Goal: Navigation & Orientation: Find specific page/section

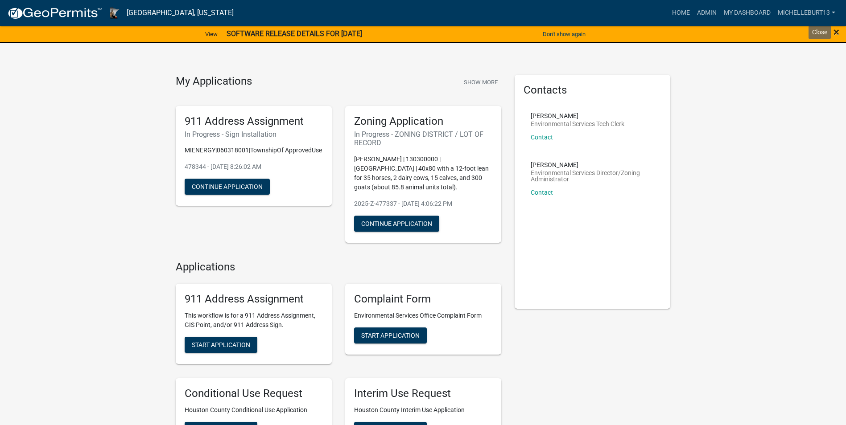
drag, startPoint x: 837, startPoint y: 29, endPoint x: 807, endPoint y: 29, distance: 29.9
click at [836, 29] on span "×" at bounding box center [836, 32] width 6 height 12
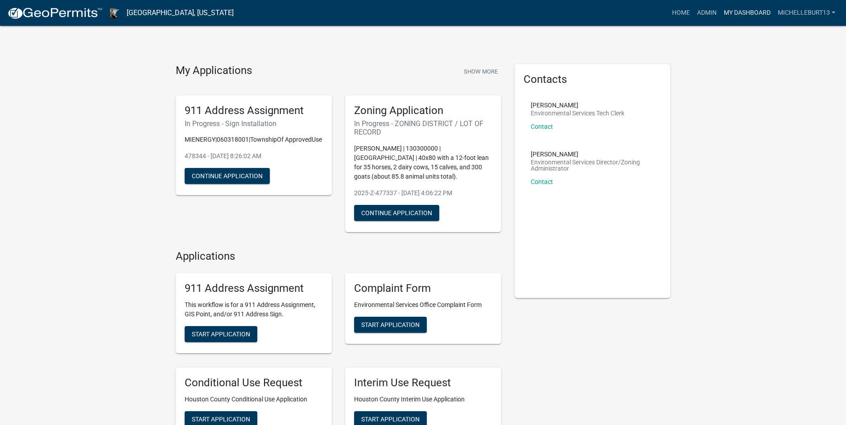
click at [750, 10] on link "My Dashboard" at bounding box center [747, 12] width 54 height 17
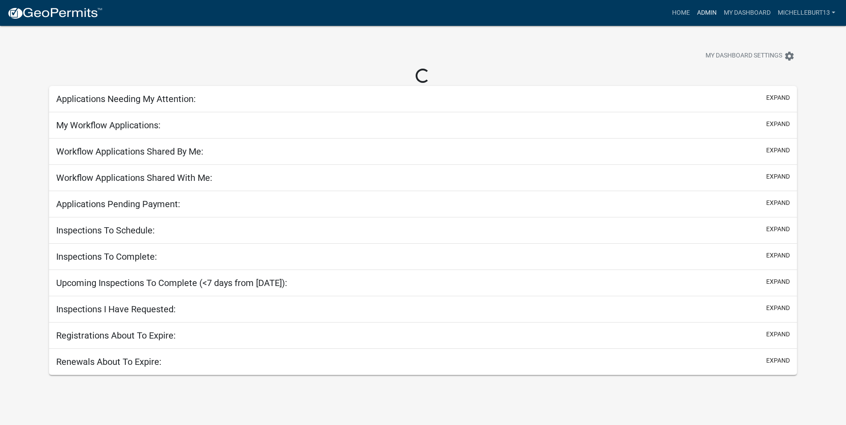
drag, startPoint x: 708, startPoint y: 11, endPoint x: 715, endPoint y: 12, distance: 6.4
click at [707, 11] on link "Admin" at bounding box center [706, 12] width 27 height 17
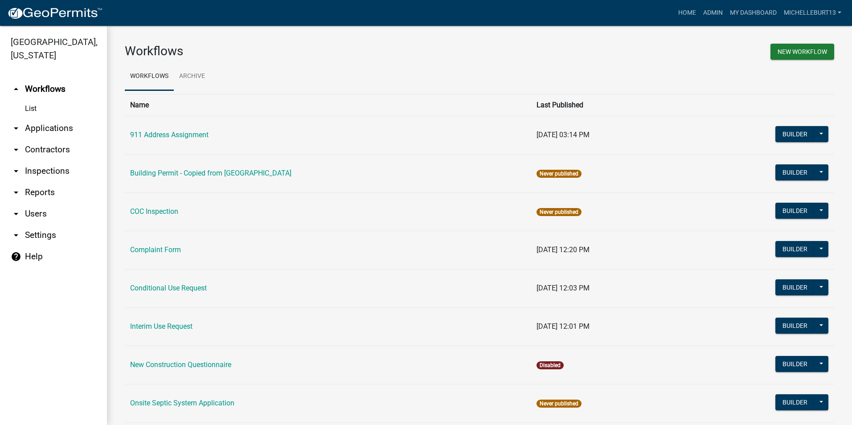
click at [37, 129] on link "arrow_drop_down Applications" at bounding box center [53, 128] width 107 height 21
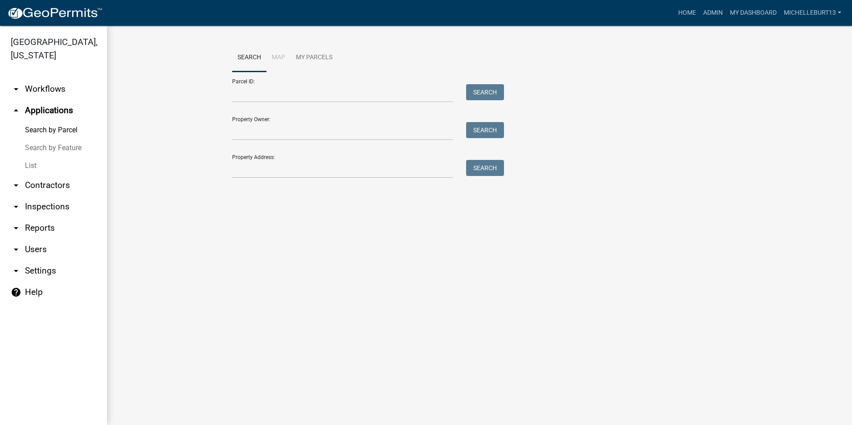
click at [34, 165] on link "List" at bounding box center [53, 166] width 107 height 18
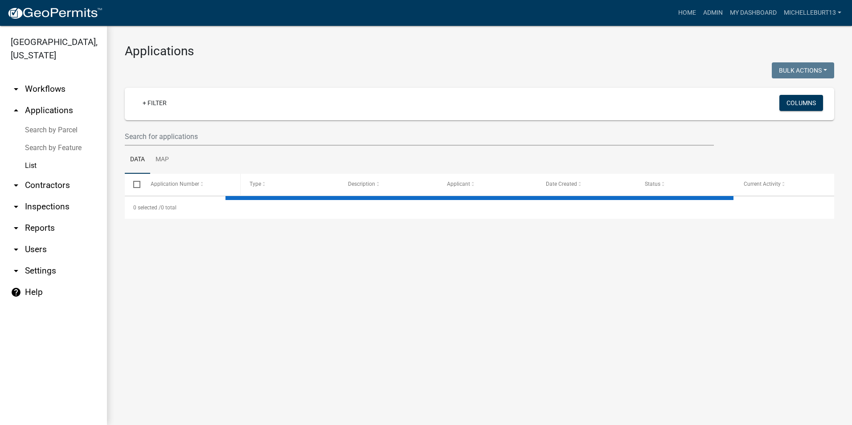
select select "3: 100"
